Goal: Task Accomplishment & Management: Use online tool/utility

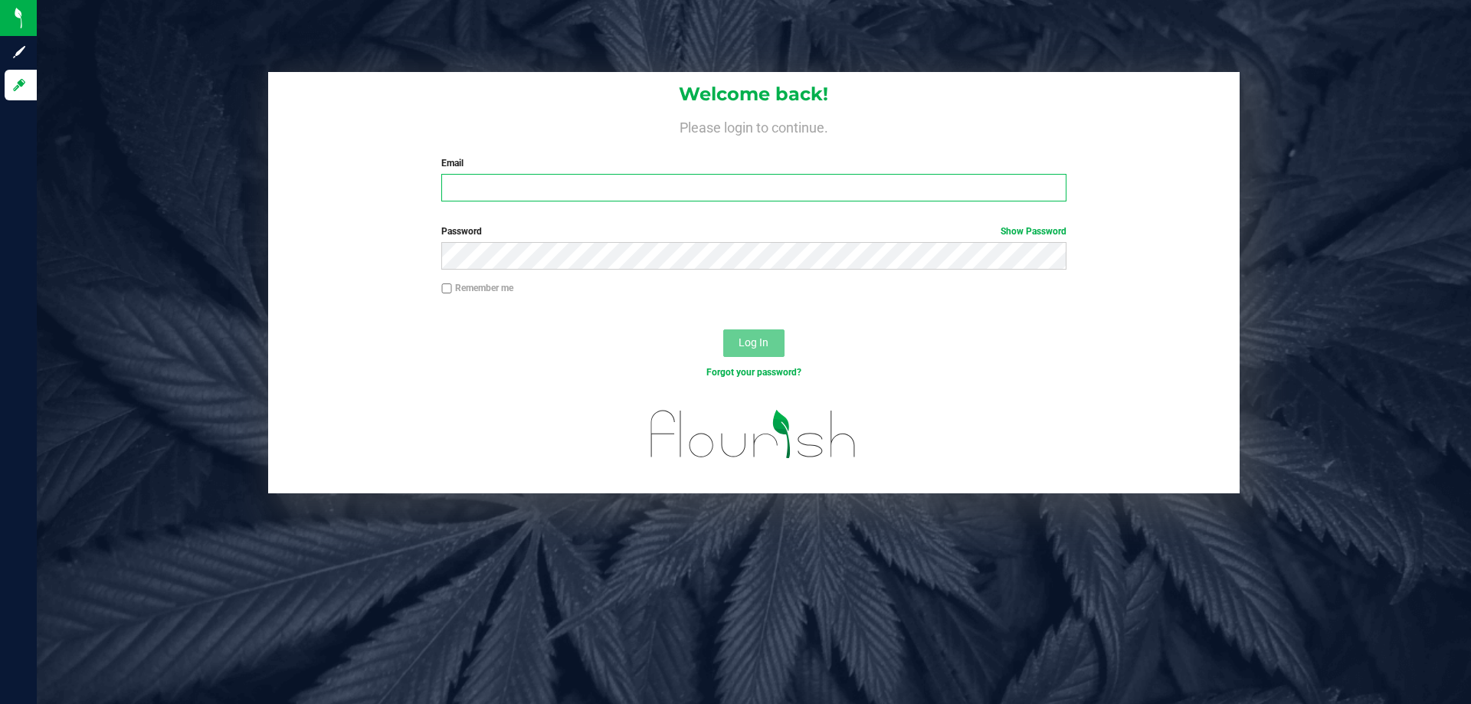
click at [480, 195] on input "Email" at bounding box center [753, 188] width 624 height 28
type input "[EMAIL_ADDRESS][DOMAIN_NAME]"
click at [723, 329] on button "Log In" at bounding box center [753, 343] width 61 height 28
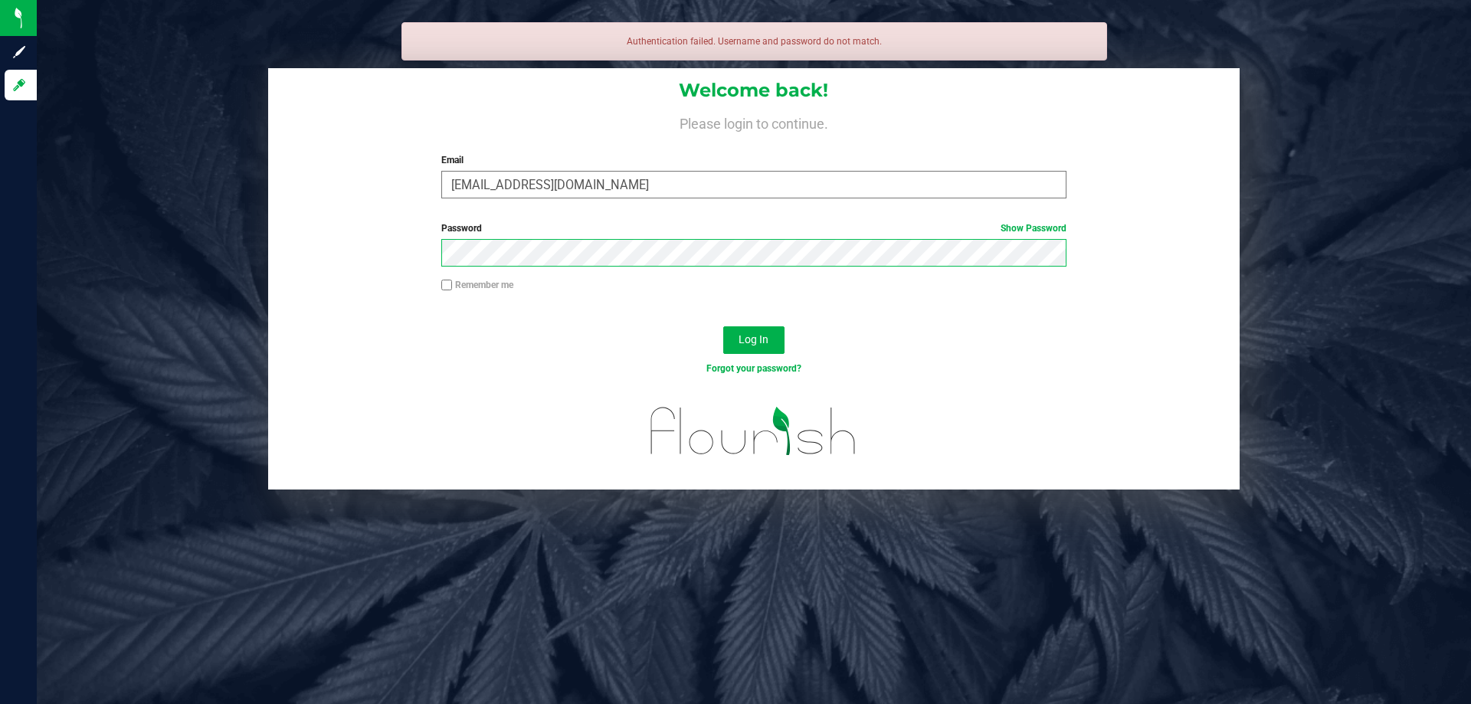
click at [723, 326] on button "Log In" at bounding box center [753, 340] width 61 height 28
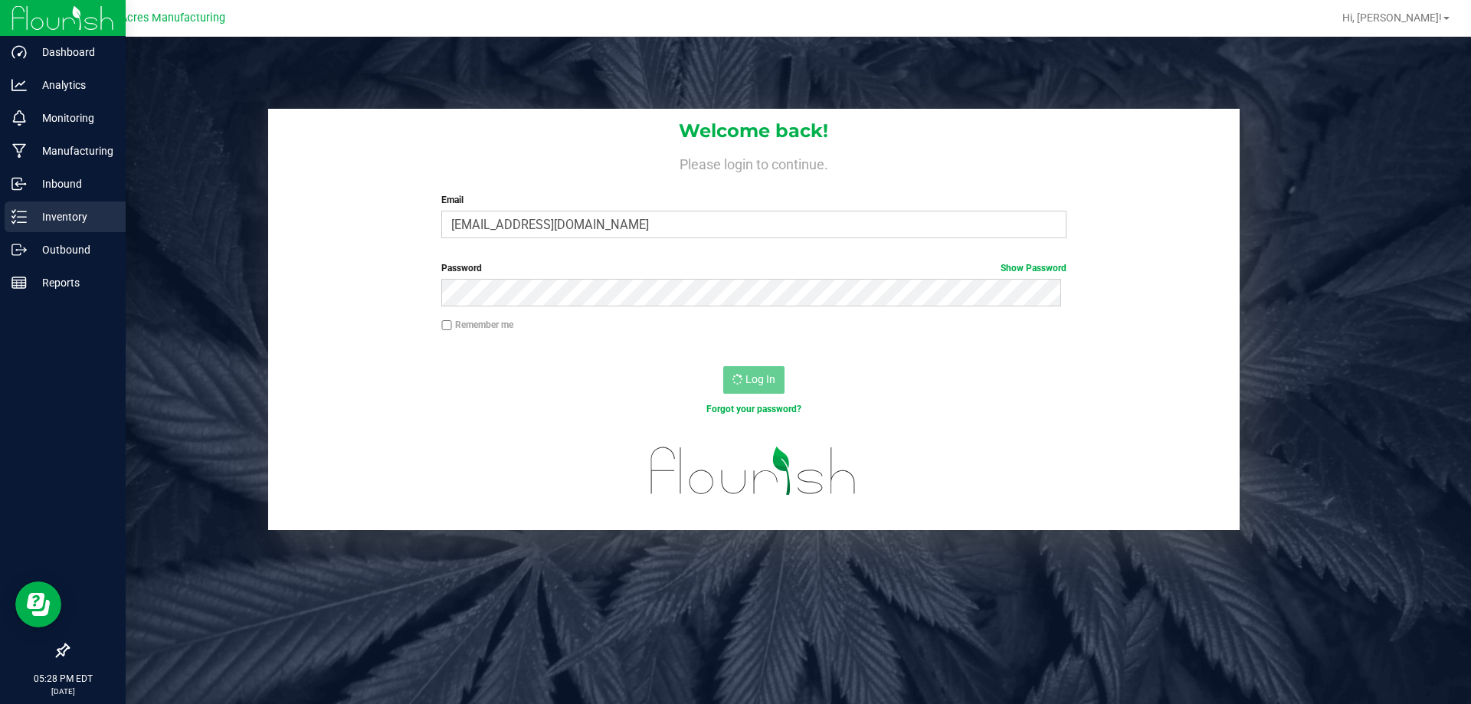
click at [27, 208] on p "Inventory" at bounding box center [73, 217] width 92 height 18
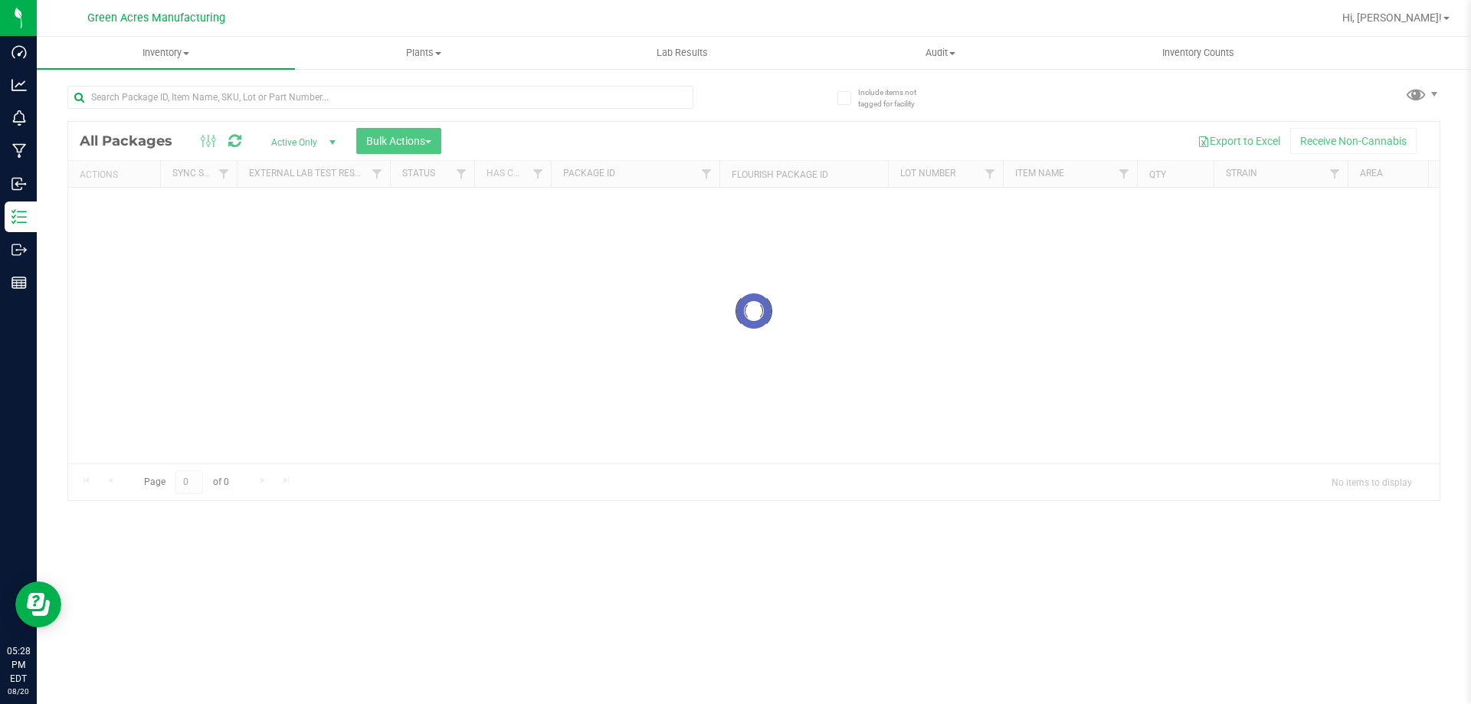
drag, startPoint x: 578, startPoint y: 459, endPoint x: 617, endPoint y: 457, distance: 39.1
click at [617, 457] on div at bounding box center [753, 311] width 1371 height 378
drag, startPoint x: 519, startPoint y: 460, endPoint x: 543, endPoint y: 459, distance: 24.5
click at [543, 459] on div at bounding box center [753, 311] width 1371 height 378
click at [546, 457] on div at bounding box center [753, 311] width 1371 height 378
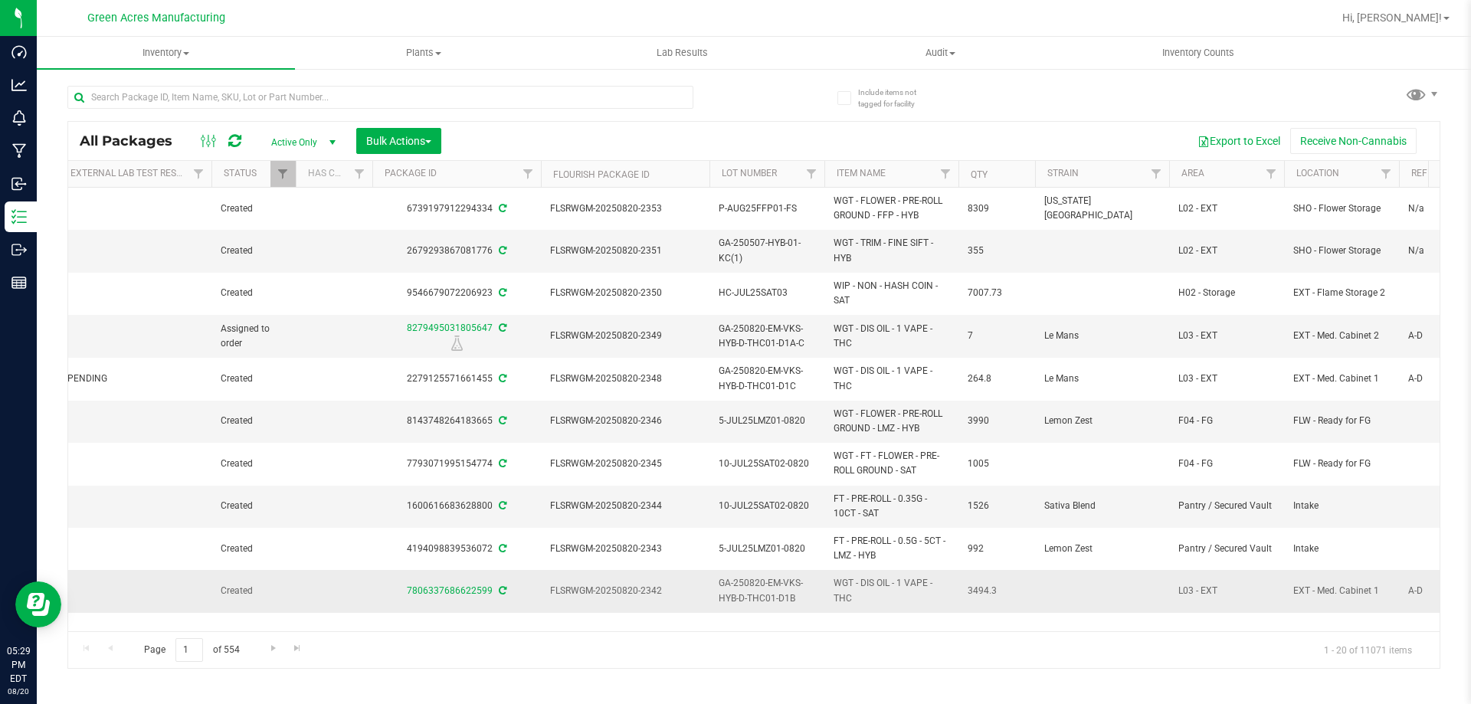
scroll to position [0, 178]
click at [1268, 175] on span "Filter" at bounding box center [1271, 174] width 12 height 12
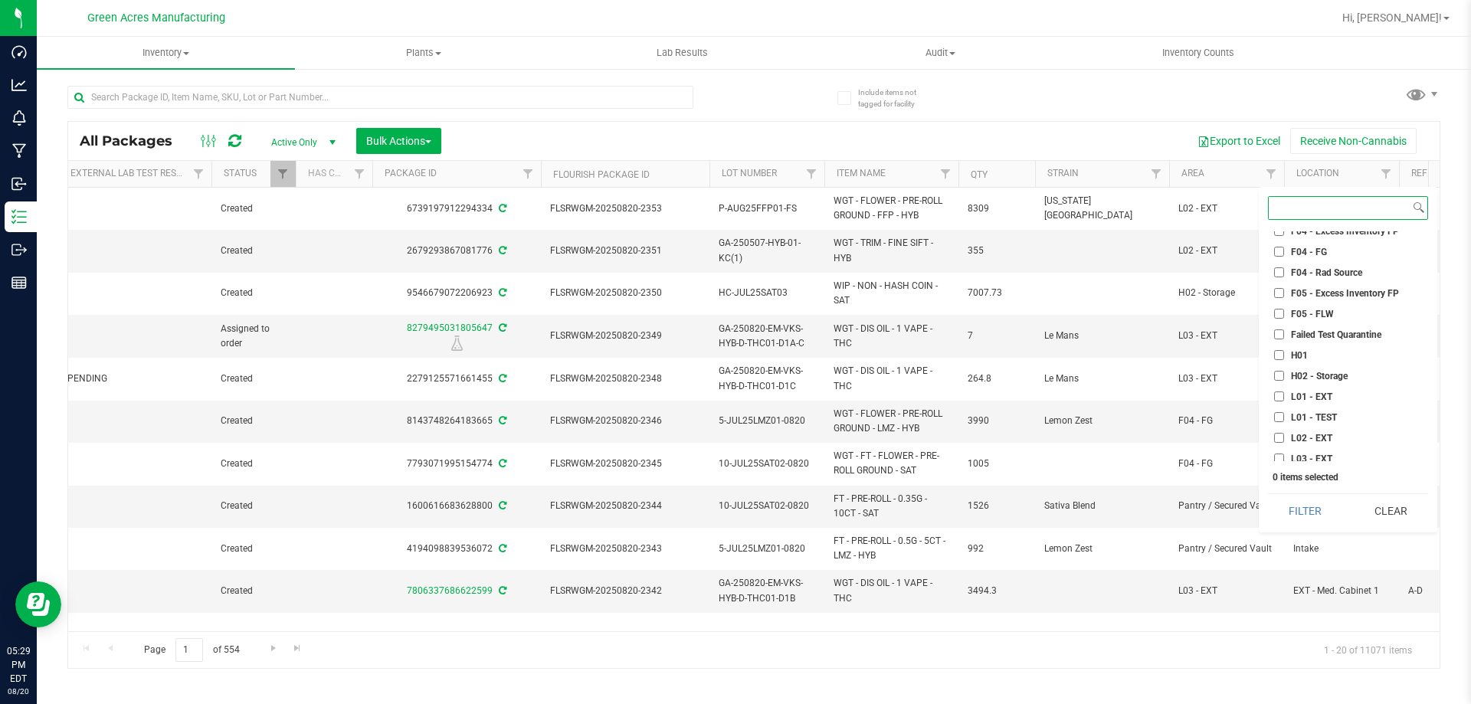
scroll to position [0, 0]
click at [1282, 362] on input "F02 - EXT" at bounding box center [1279, 363] width 10 height 10
checkbox input "true"
click at [1282, 378] on input "H02 - Storage" at bounding box center [1279, 376] width 10 height 10
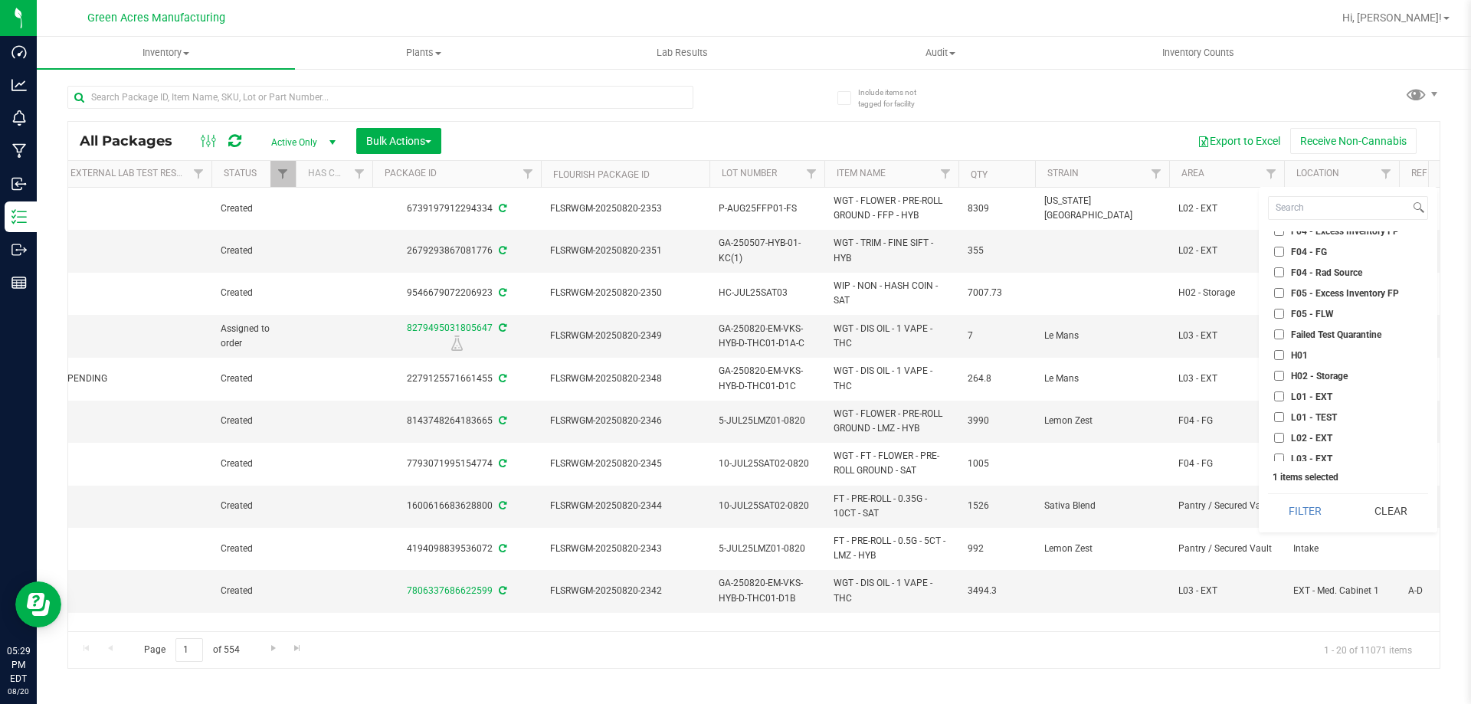
checkbox input "true"
click at [1282, 393] on input "L01 - EXT" at bounding box center [1279, 396] width 10 height 10
checkbox input "true"
click at [1276, 358] on input "L02 - EXT" at bounding box center [1279, 361] width 10 height 10
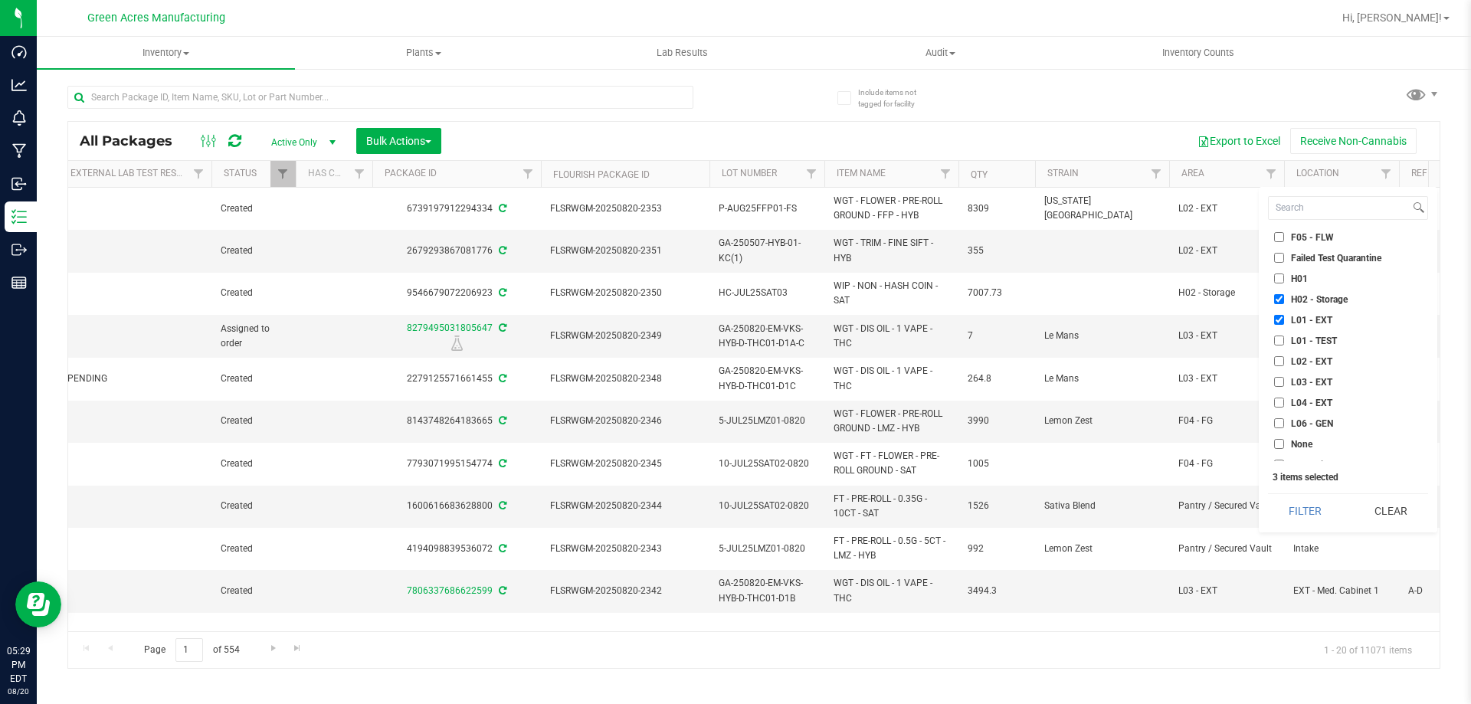
checkbox input "true"
click at [1282, 382] on input "L03 - EXT" at bounding box center [1279, 382] width 10 height 10
checkbox input "true"
click at [1278, 406] on input "L04 - EXT" at bounding box center [1279, 403] width 10 height 10
checkbox input "true"
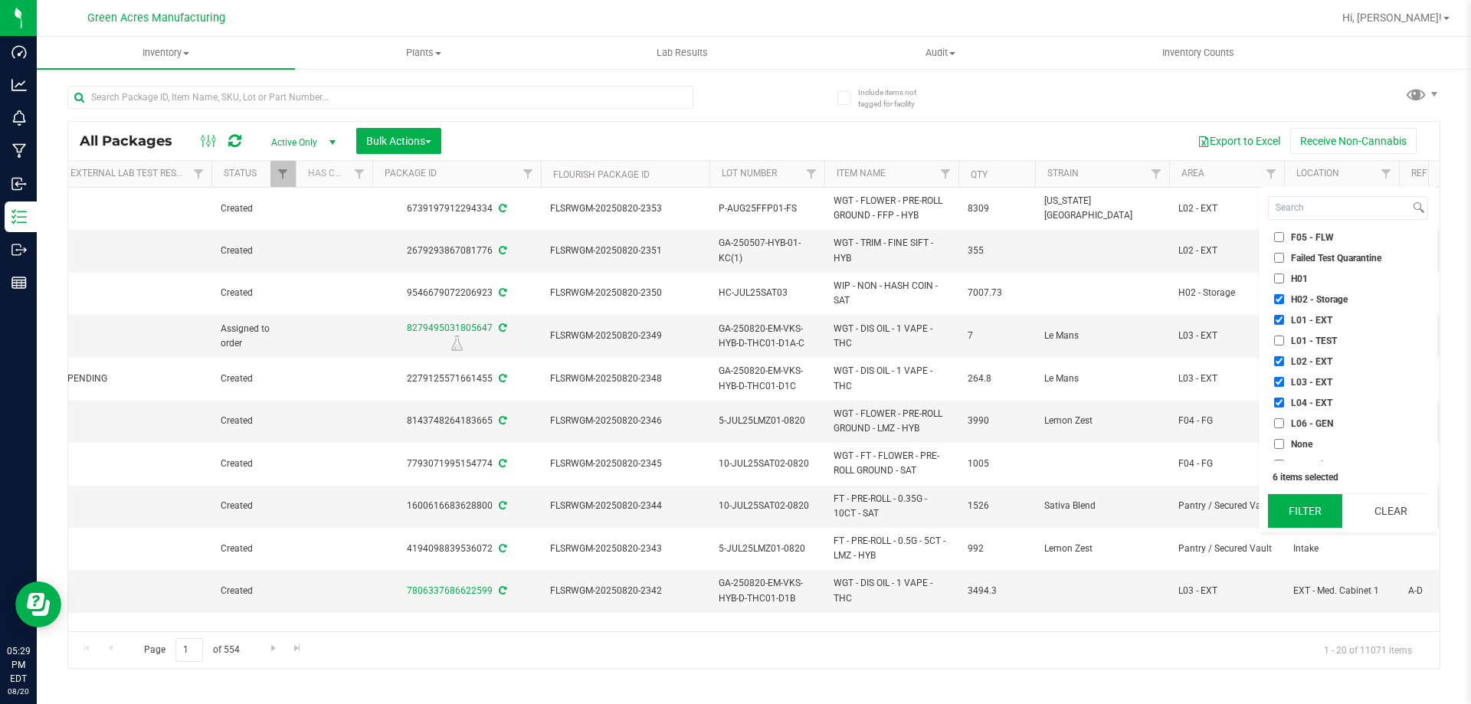
click at [1317, 510] on button "Filter" at bounding box center [1305, 511] width 74 height 34
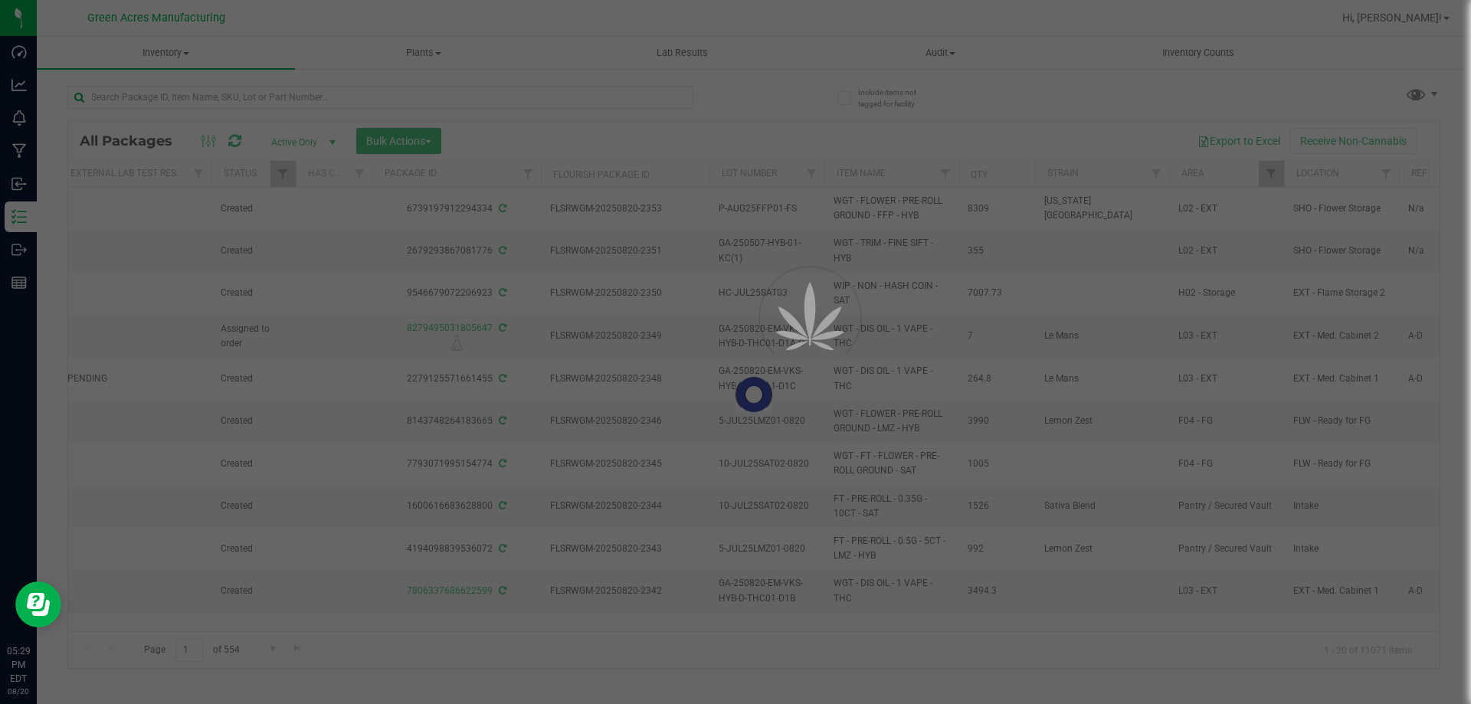
type input "2026-03-01"
type input "2026-03-02"
type input "2026-08-20"
